Goal: Use online tool/utility

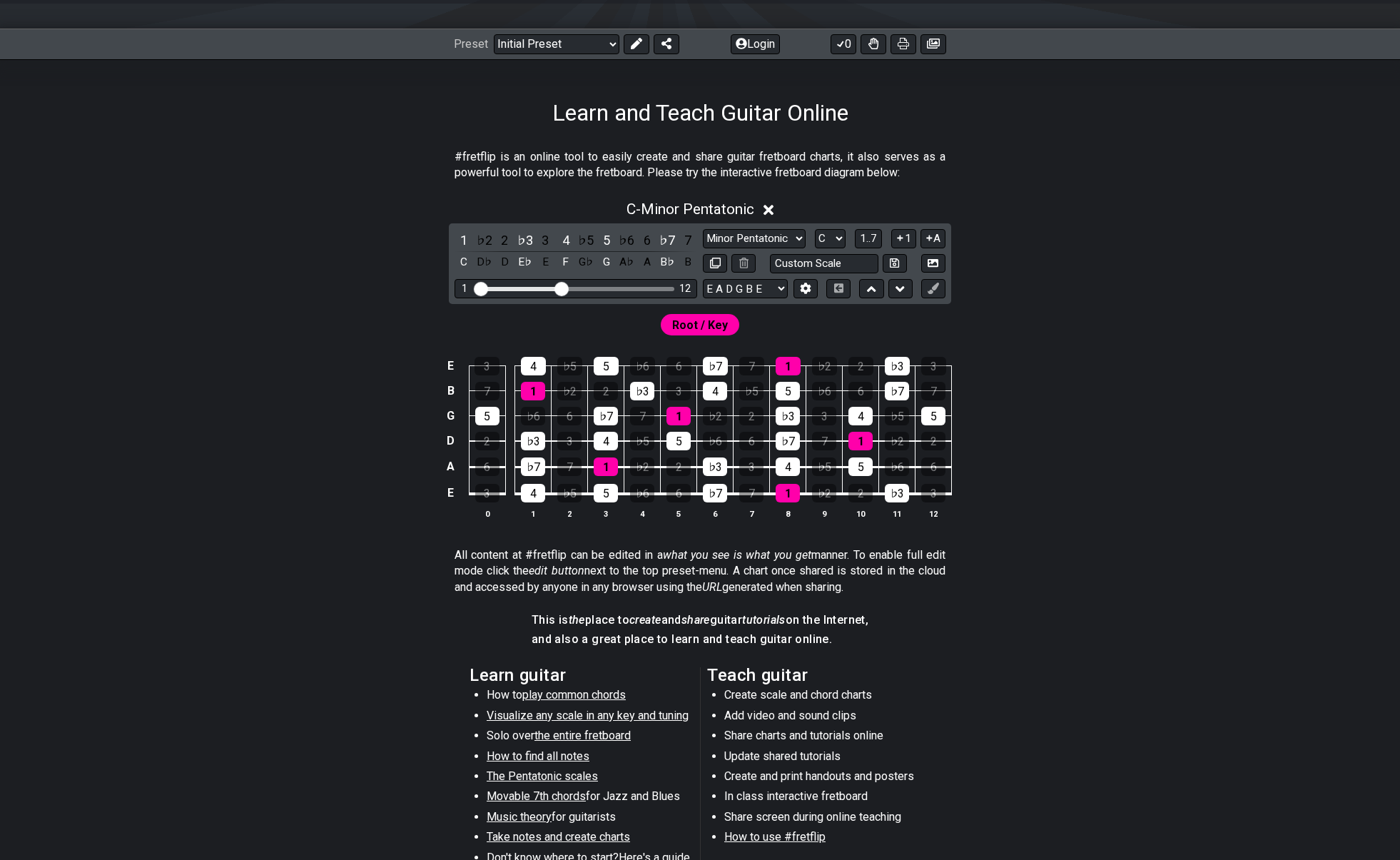
scroll to position [156, 0]
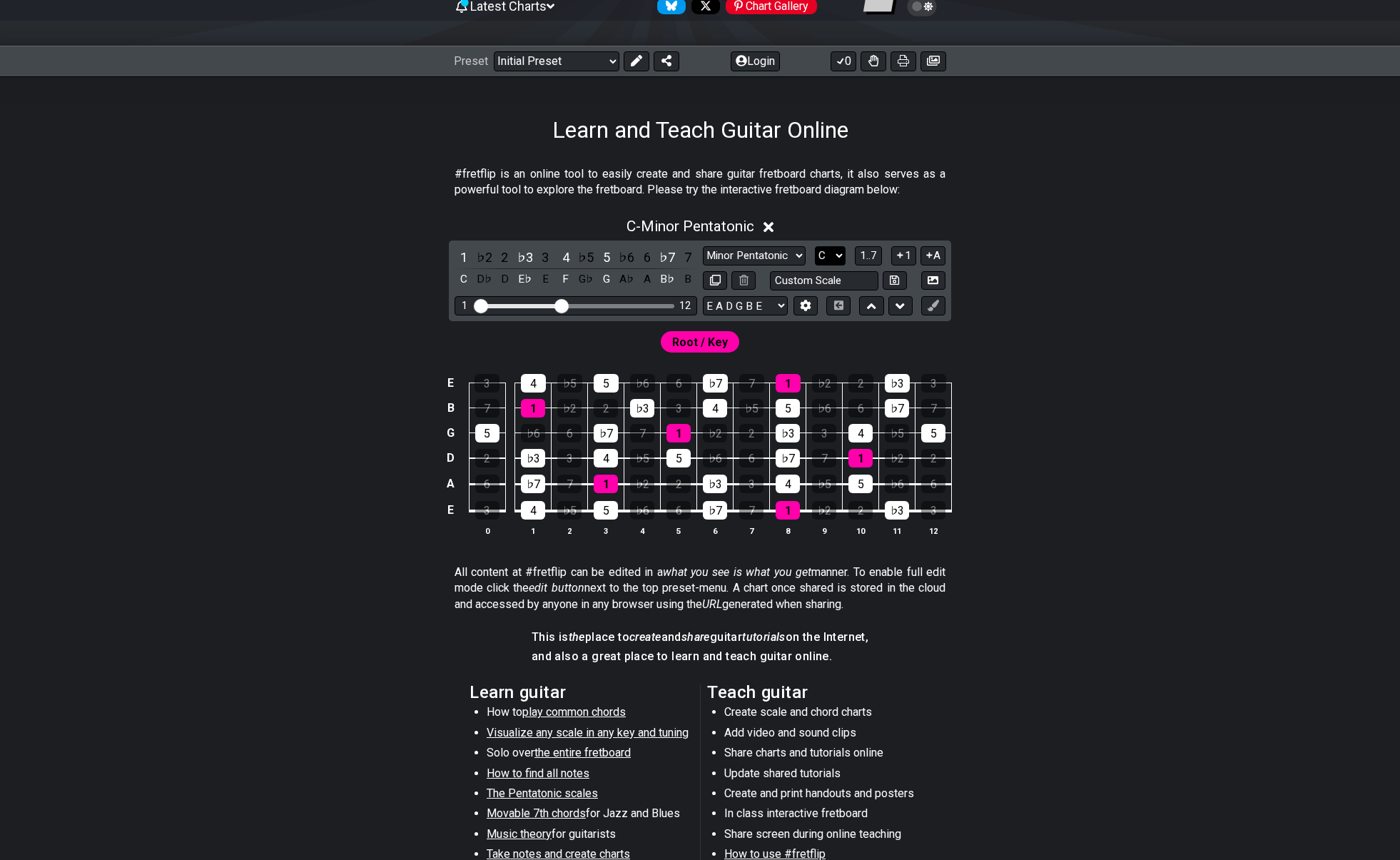
click at [842, 253] on select "A♭ A A♯ B♭ B C C♯ D♭ D D♯ E♭ E F F♯ G♭ G G♯" at bounding box center [830, 255] width 30 height 19
select select "C#"
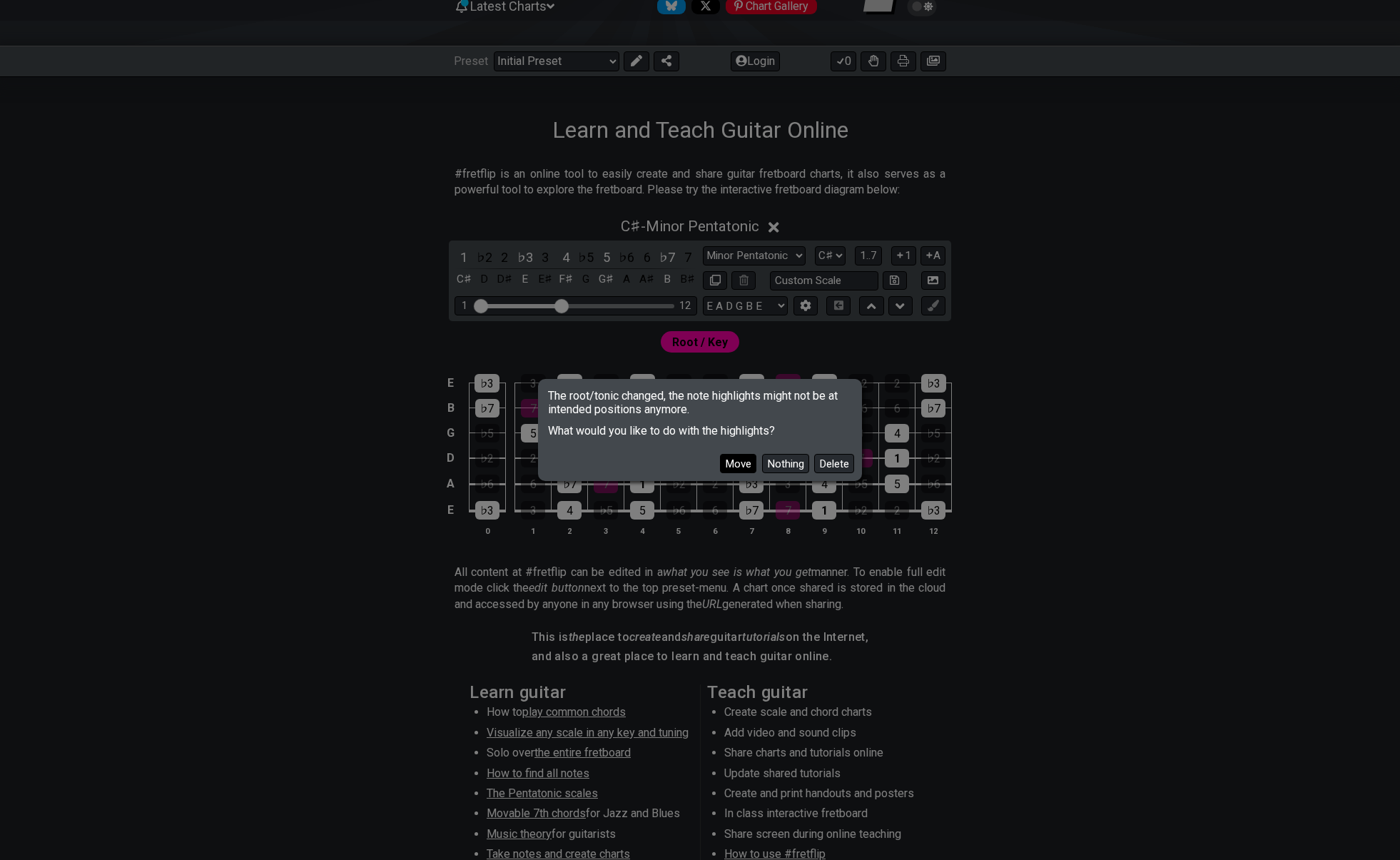
click at [731, 464] on button "Move" at bounding box center [738, 463] width 36 height 19
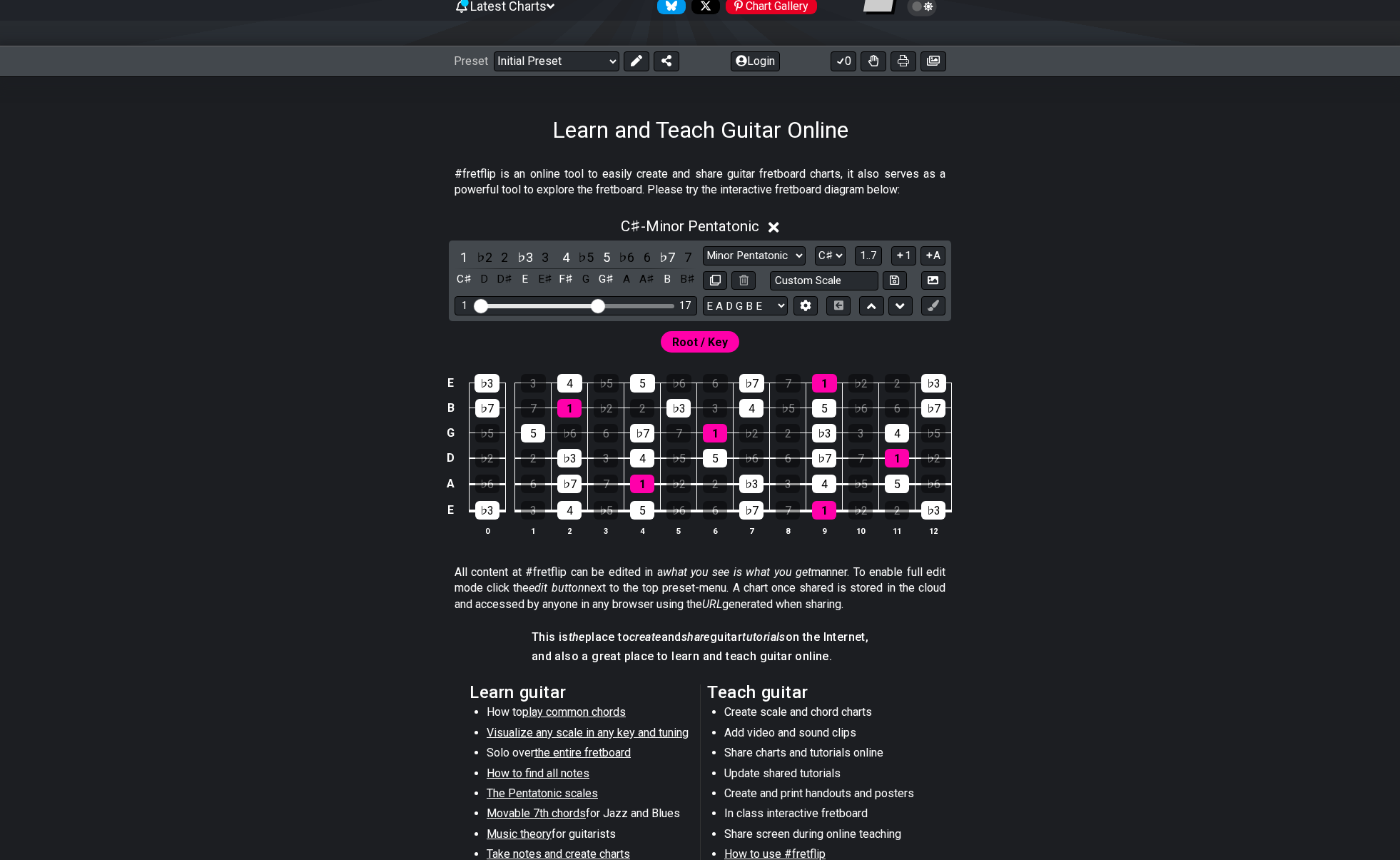
drag, startPoint x: 560, startPoint y: 301, endPoint x: 594, endPoint y: 302, distance: 34.0
click at [594, 305] on input "Visible fret range" at bounding box center [575, 305] width 202 height 0
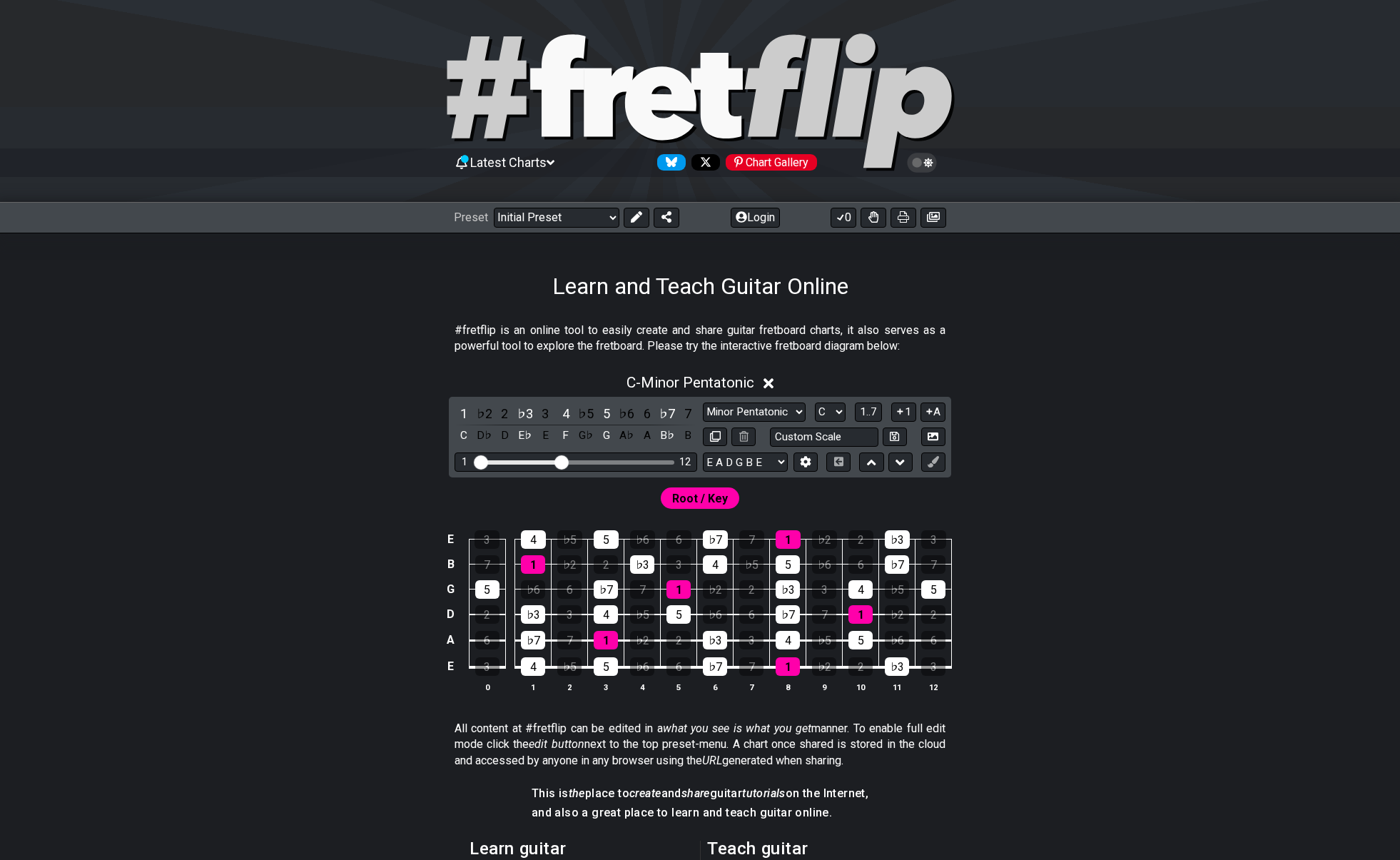
scroll to position [156, 0]
